Goal: Information Seeking & Learning: Understand process/instructions

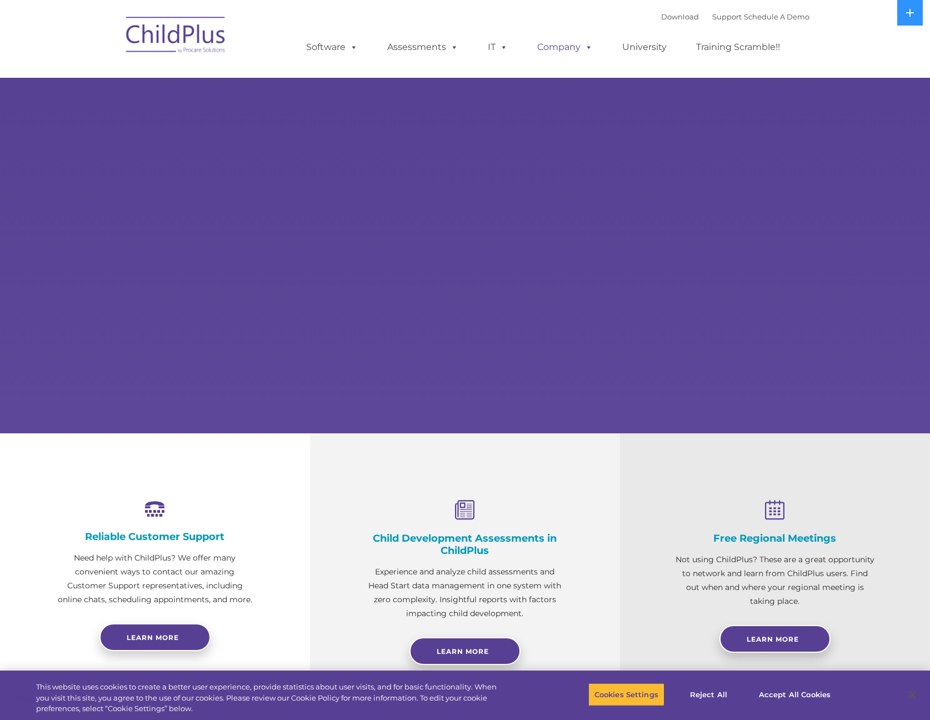
select select "MEDIUM"
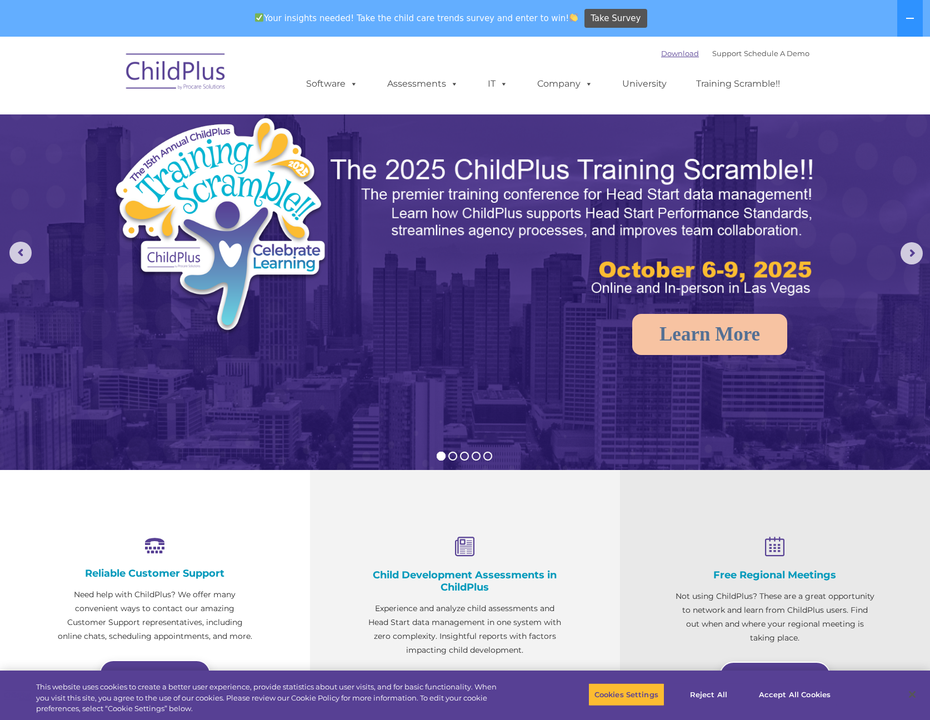
click at [661, 55] on link "Download" at bounding box center [680, 53] width 38 height 9
click at [661, 57] on link "Download" at bounding box center [680, 53] width 38 height 9
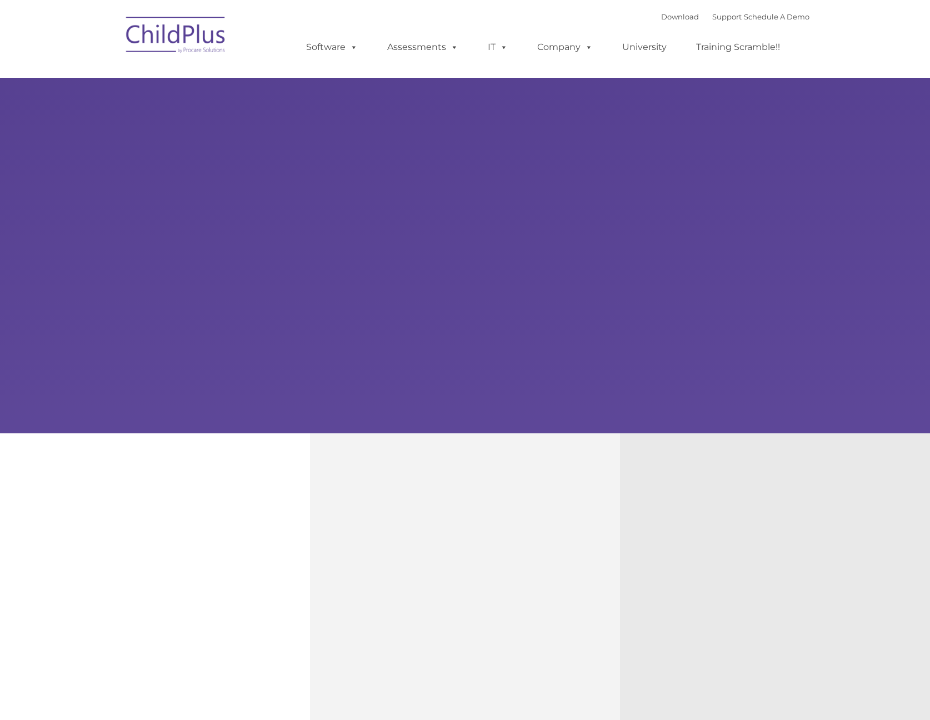
type input ""
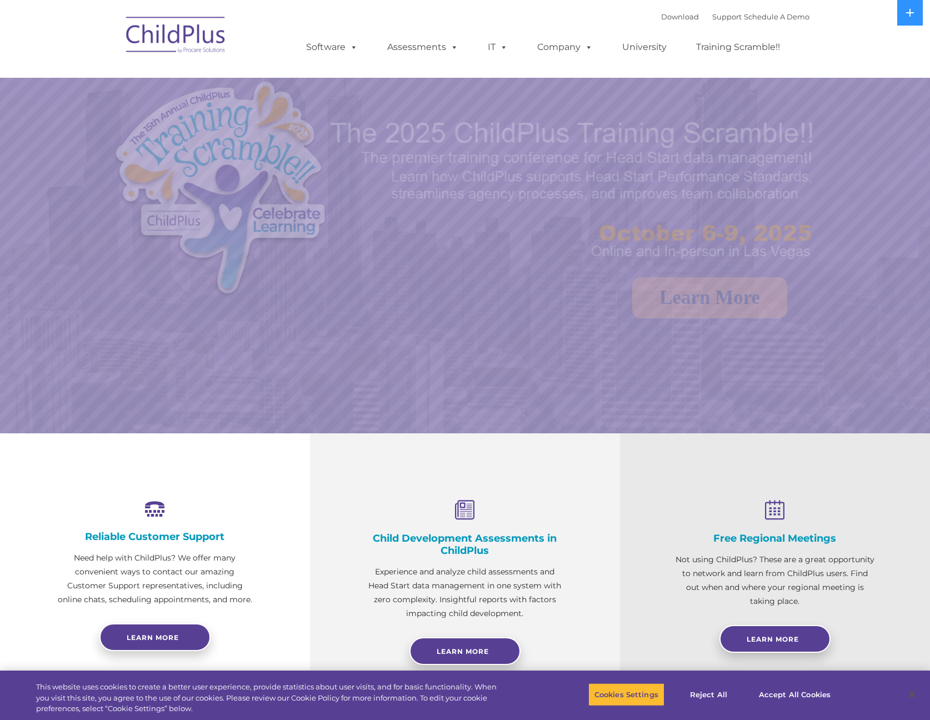
select select "MEDIUM"
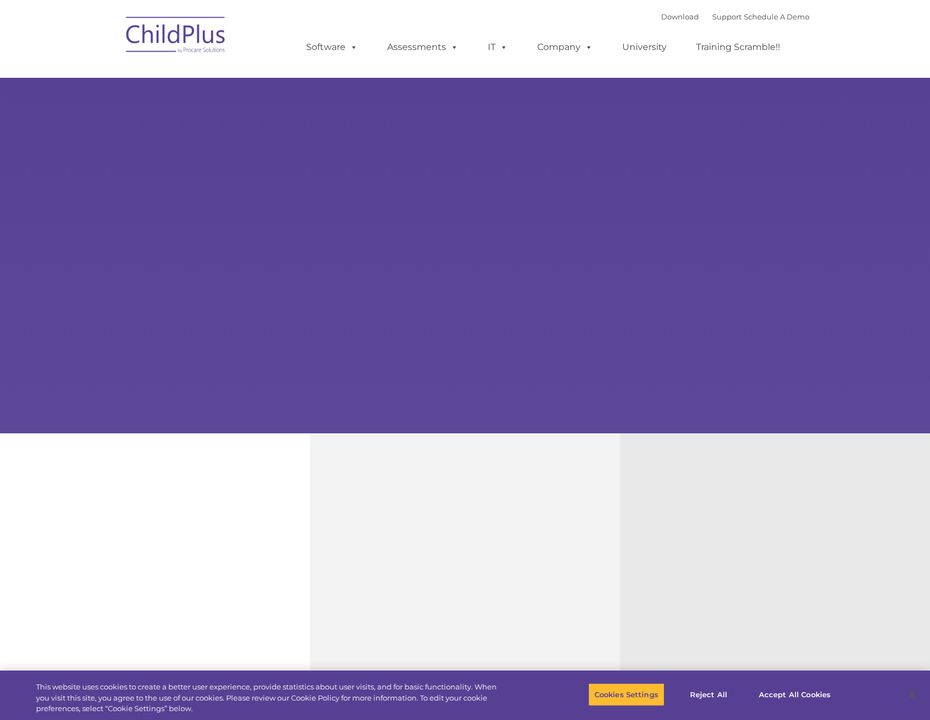
type input ""
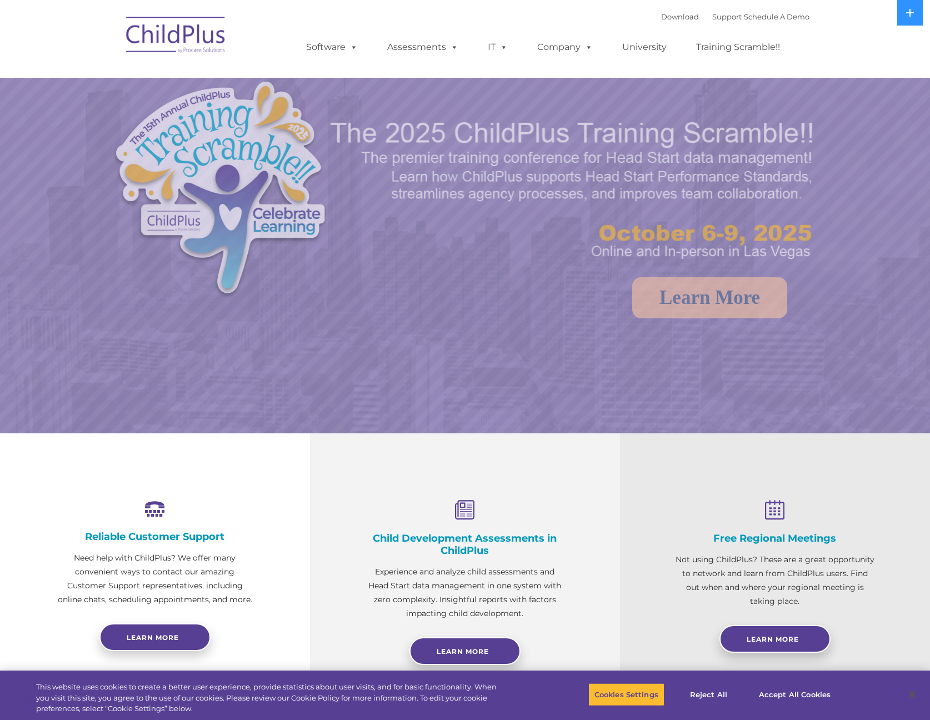
select select "MEDIUM"
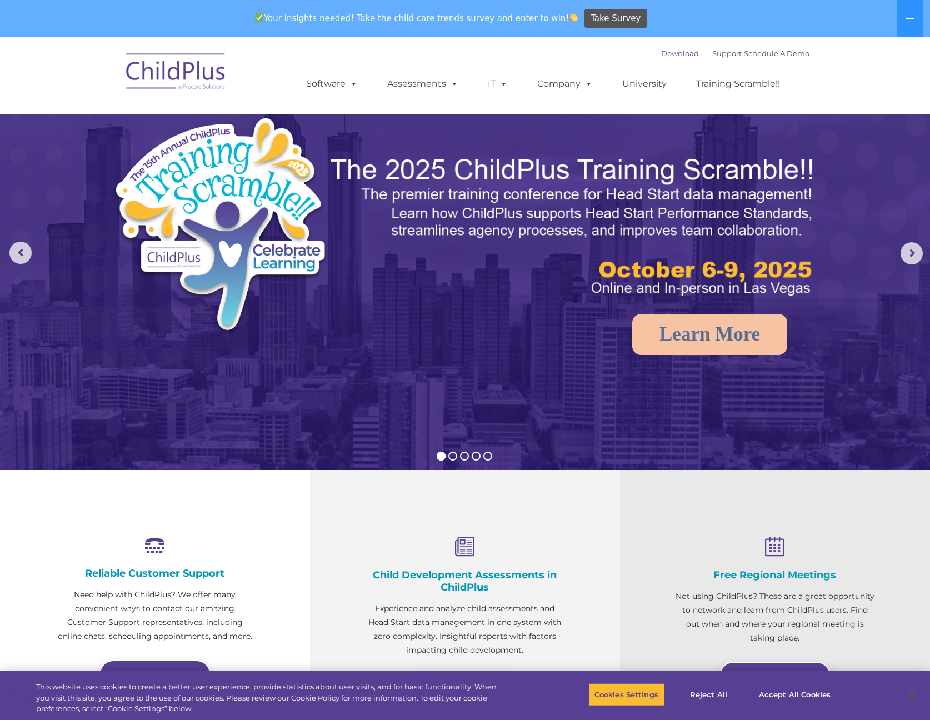
click at [662, 56] on link "Download" at bounding box center [680, 53] width 38 height 9
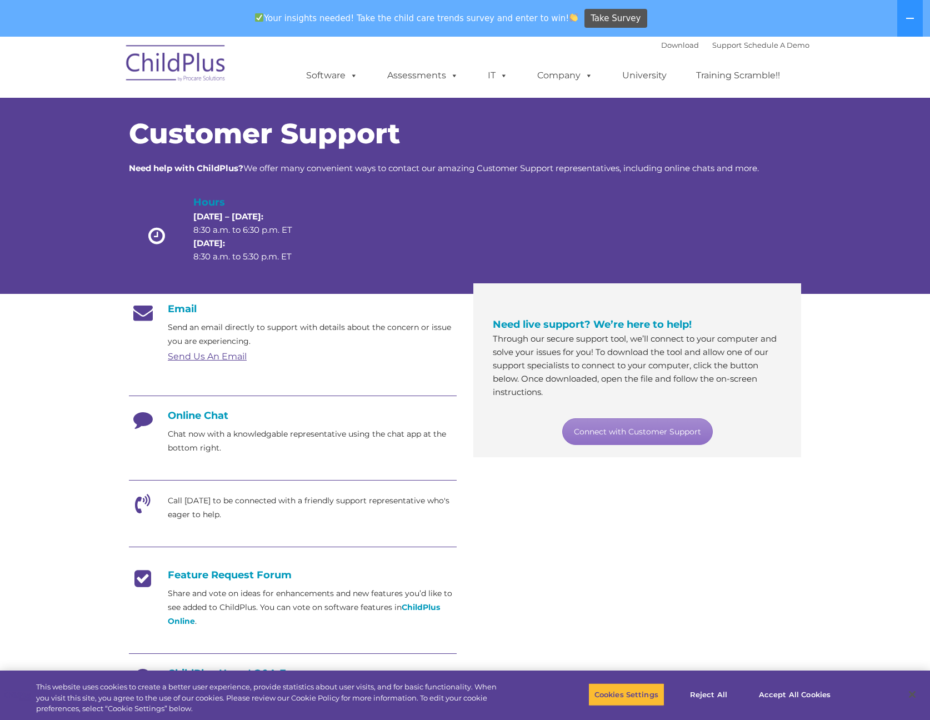
click at [220, 417] on h4 "Online Chat" at bounding box center [293, 416] width 328 height 12
click at [209, 442] on p "Chat now with a knowledgable representative using the chat app at the bottom ri…" at bounding box center [312, 441] width 289 height 28
click at [647, 437] on link "Connect with Customer Support" at bounding box center [637, 431] width 151 height 27
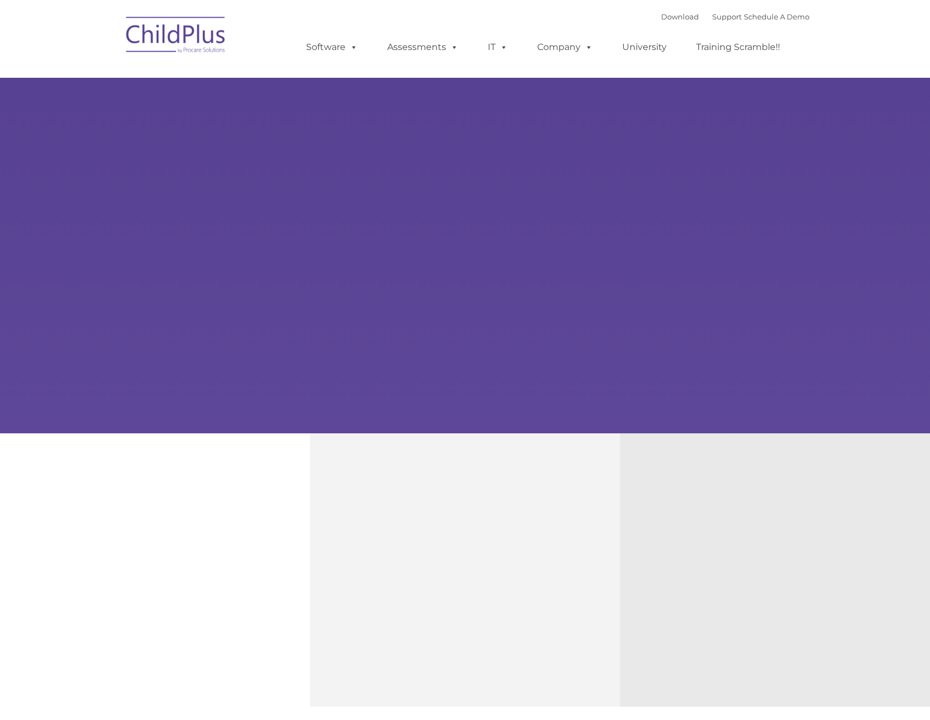
type input ""
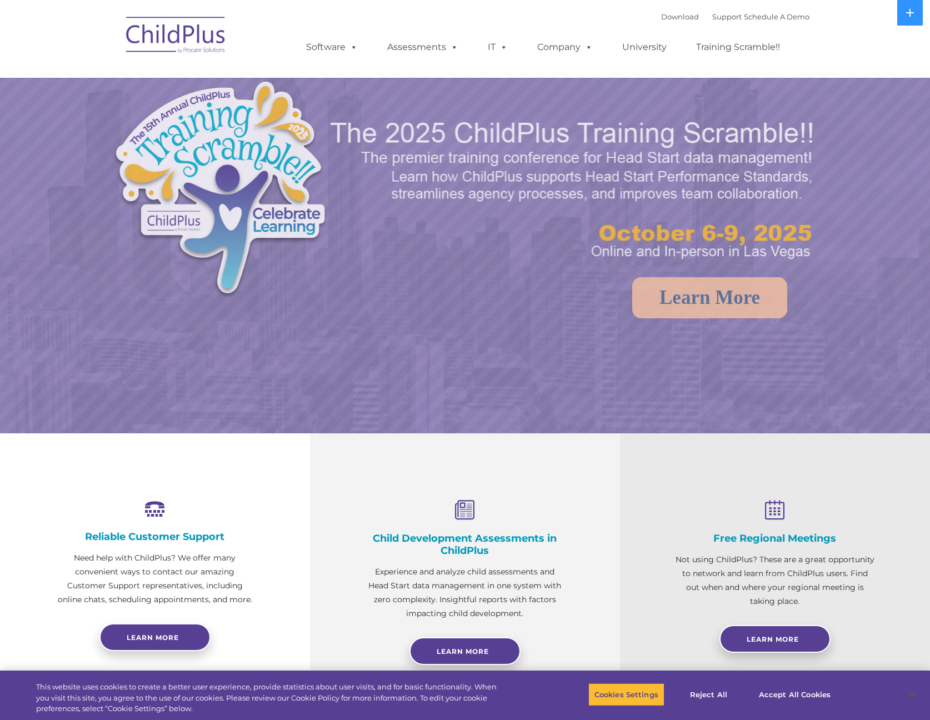
select select "MEDIUM"
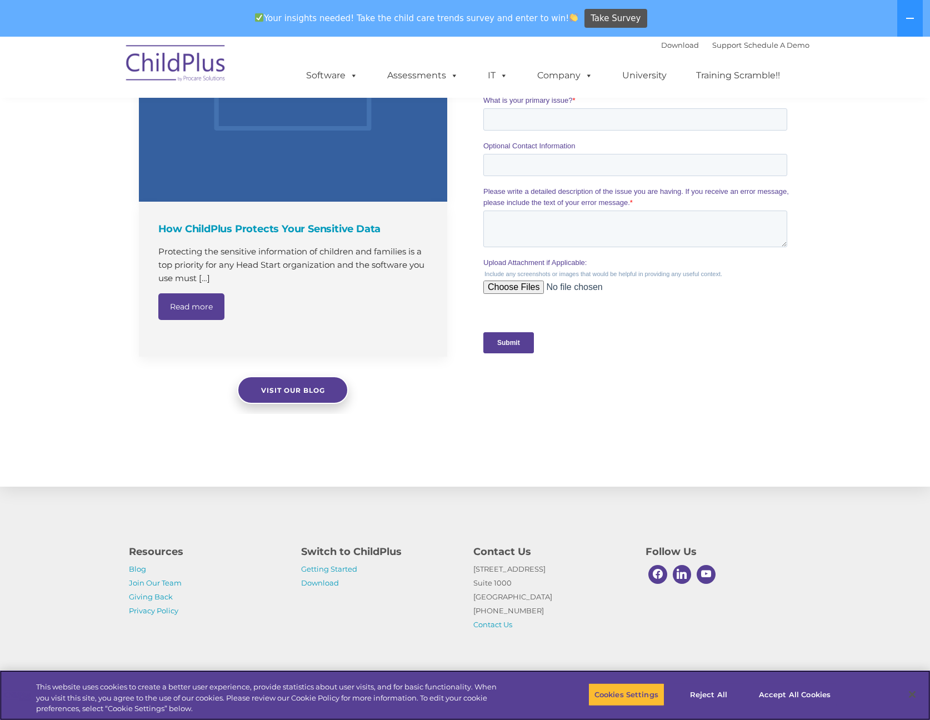
scroll to position [950, 0]
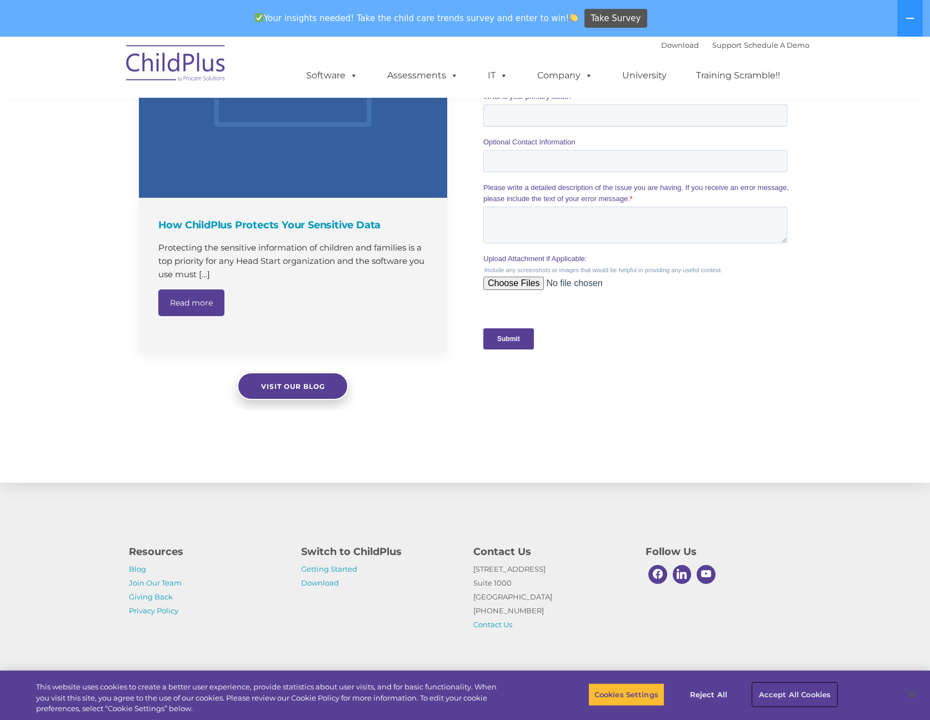
click at [797, 700] on button "Accept All Cookies" at bounding box center [795, 694] width 84 height 23
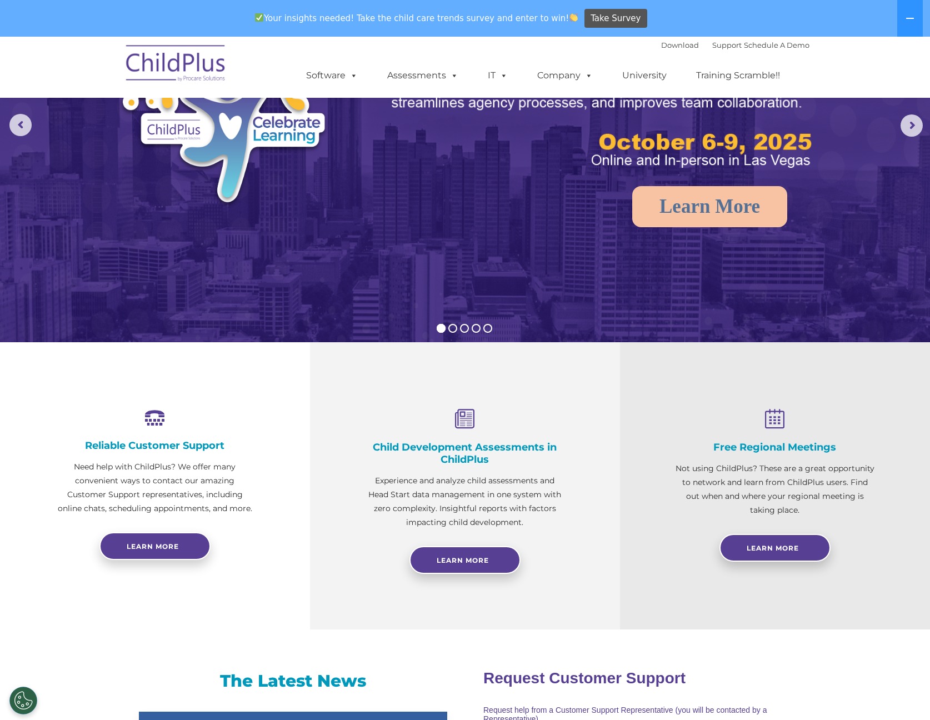
scroll to position [0, 0]
